Goal: Find specific page/section: Find specific page/section

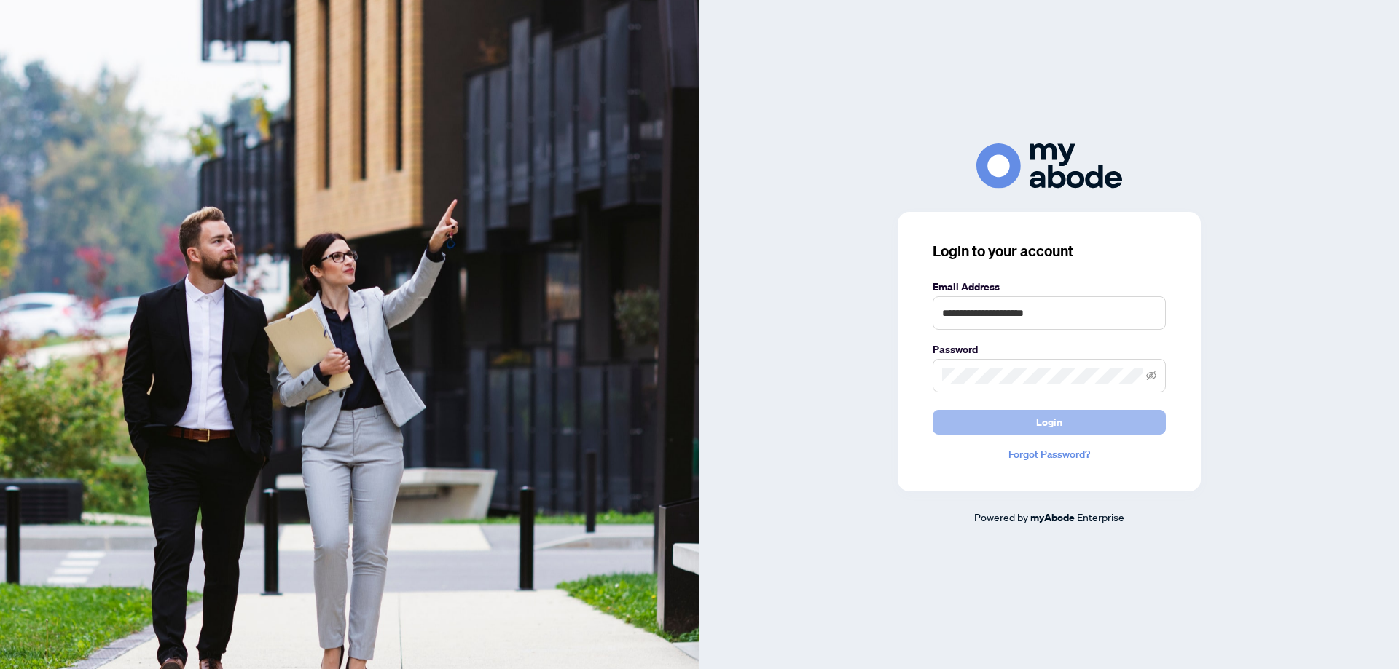
click at [1042, 422] on span "Login" at bounding box center [1049, 422] width 26 height 23
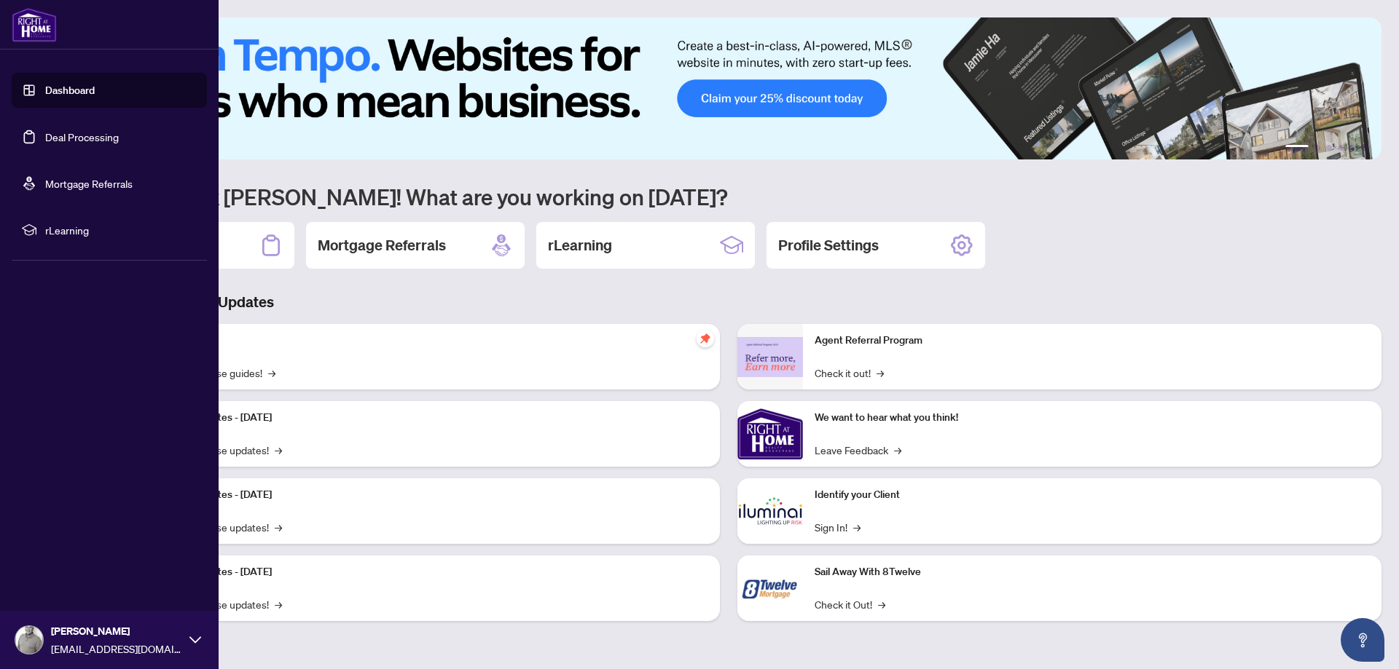
click at [55, 135] on link "Deal Processing" at bounding box center [82, 136] width 74 height 13
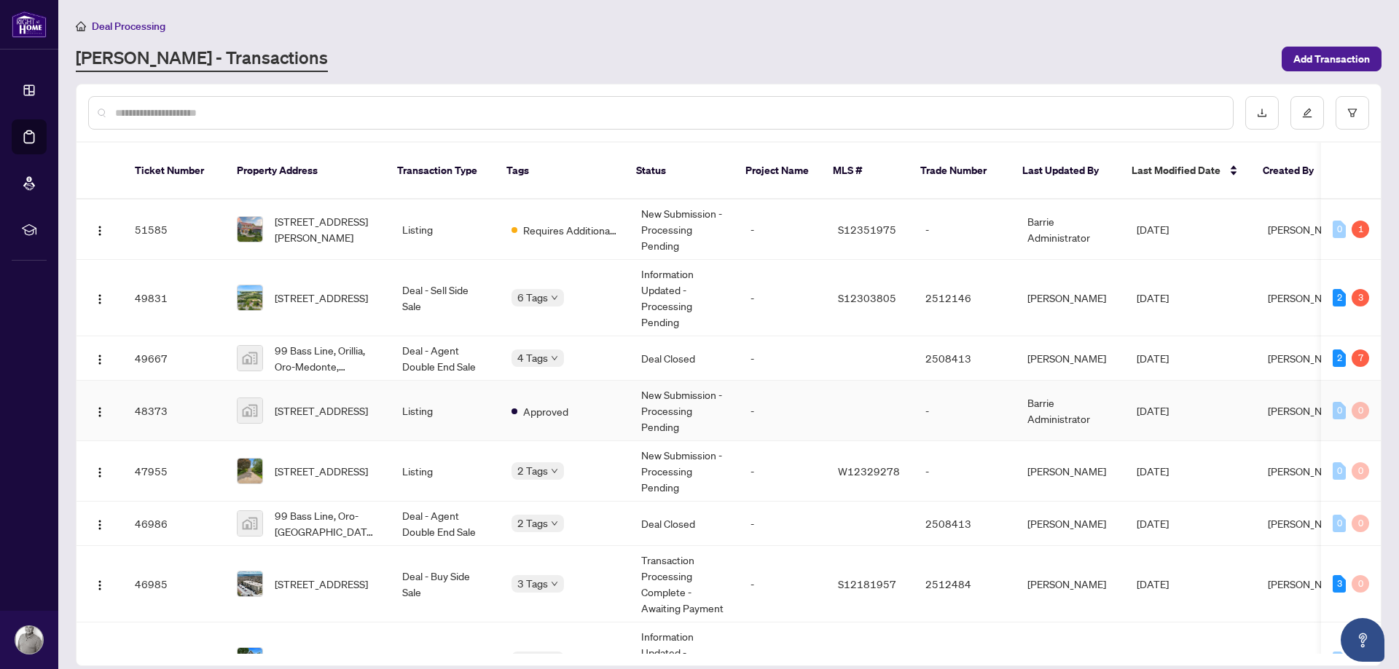
scroll to position [83, 0]
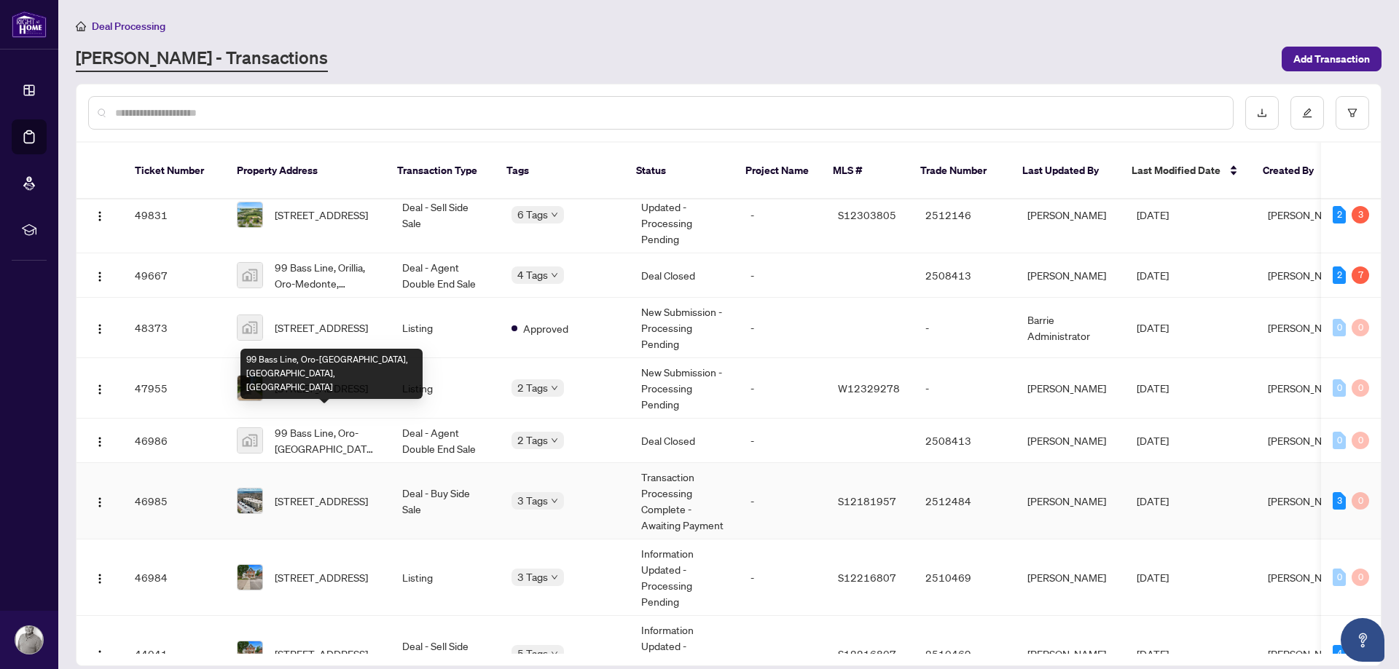
click at [316, 493] on span "[STREET_ADDRESS]" at bounding box center [321, 501] width 93 height 16
